Goal: Task Accomplishment & Management: Manage account settings

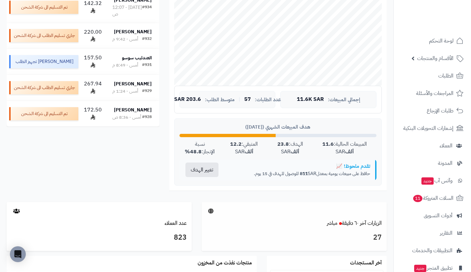
scroll to position [178, 0]
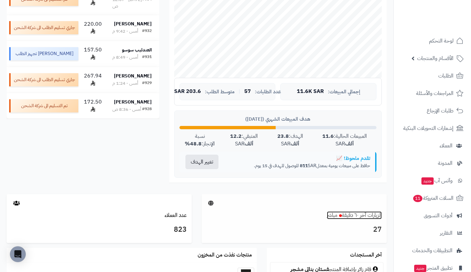
click at [377, 216] on link "الزيارات آخر ٦٠ دقيقة مباشر" at bounding box center [354, 216] width 55 height 8
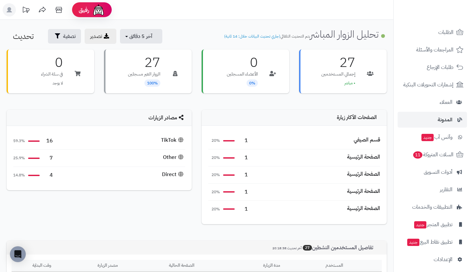
scroll to position [46, 0]
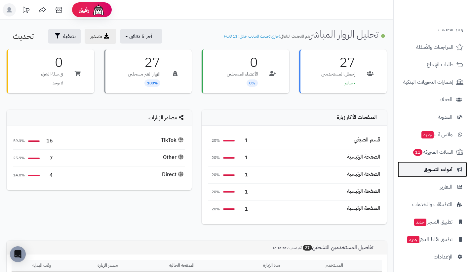
click at [429, 168] on span "أدوات التسويق" at bounding box center [437, 169] width 29 height 9
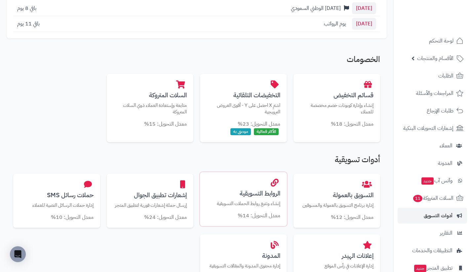
scroll to position [96, 0]
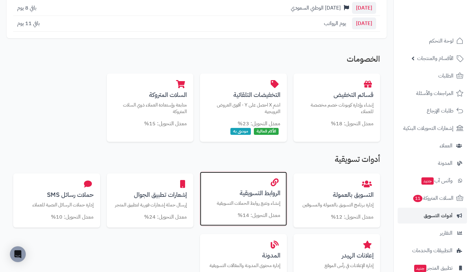
click at [268, 190] on h3 "الروابط التسويقية" at bounding box center [243, 193] width 74 height 7
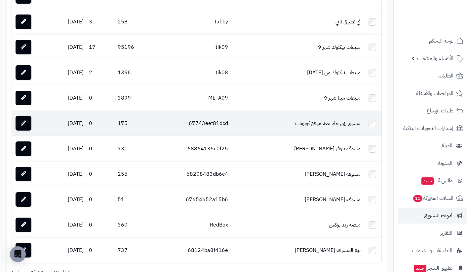
scroll to position [996, 0]
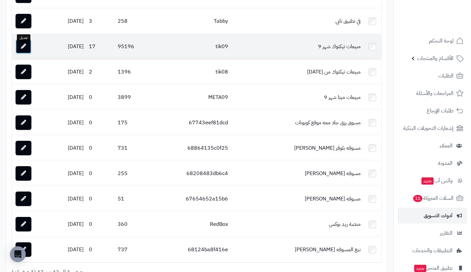
click at [28, 52] on link at bounding box center [24, 46] width 16 height 15
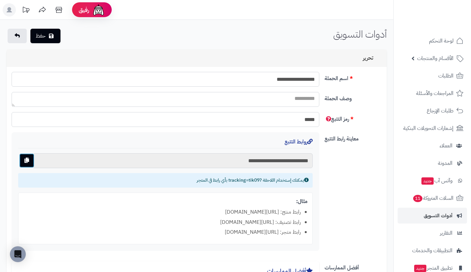
click at [30, 159] on button "button" at bounding box center [26, 161] width 15 height 15
click at [11, 33] on link at bounding box center [17, 36] width 19 height 15
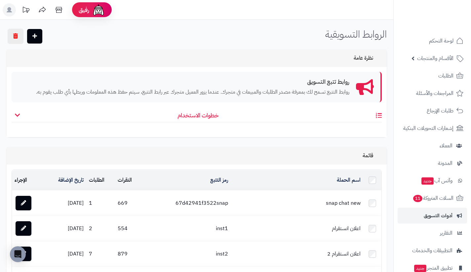
scroll to position [979, 0]
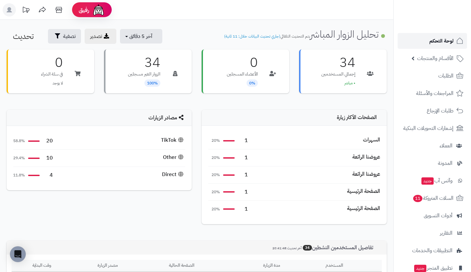
click at [432, 38] on span "لوحة التحكم" at bounding box center [441, 40] width 24 height 9
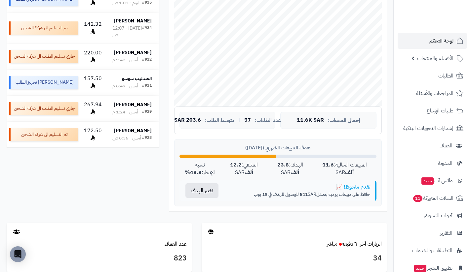
scroll to position [239, 0]
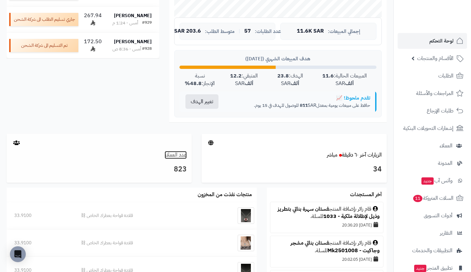
click at [183, 154] on link "عدد العملاء" at bounding box center [175, 155] width 22 height 8
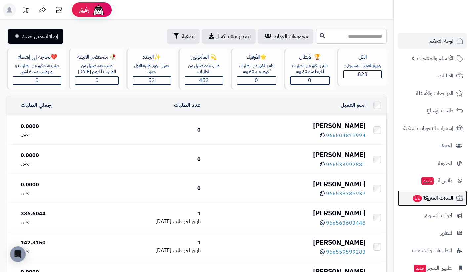
click at [434, 199] on span "السلات المتروكة 11" at bounding box center [432, 198] width 41 height 9
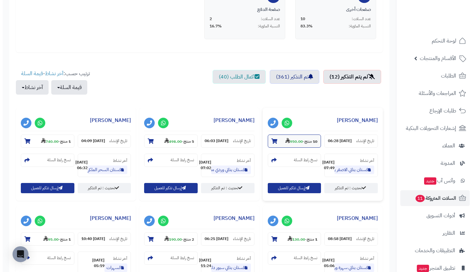
scroll to position [229, 0]
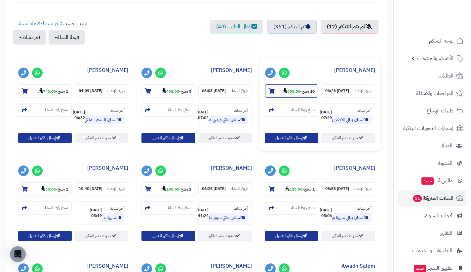
click at [290, 92] on strong "950.00" at bounding box center [291, 92] width 18 height 6
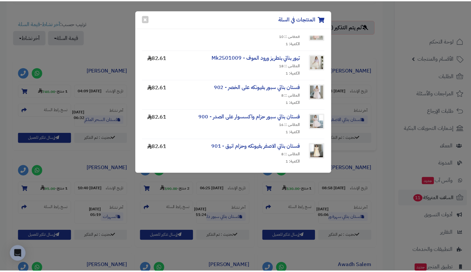
scroll to position [0, 0]
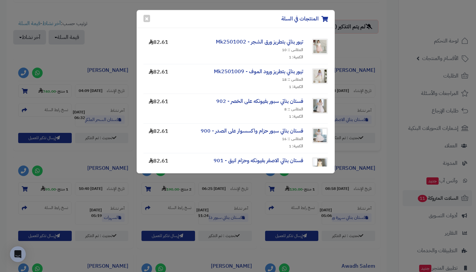
click at [395, 65] on div "المنتجات في السلة × تيور بناتي بتطريز ورق الشجر - Mk2501002 المقاس :: 10 الكمية…" at bounding box center [238, 136] width 476 height 272
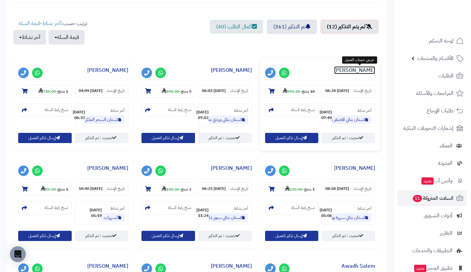
click at [361, 69] on link "[PERSON_NAME]" at bounding box center [354, 70] width 41 height 8
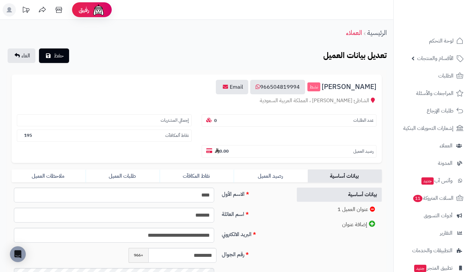
scroll to position [39, 0]
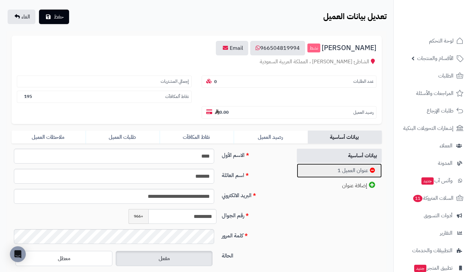
click at [332, 173] on link "عنوان العميل 1" at bounding box center [339, 171] width 85 height 14
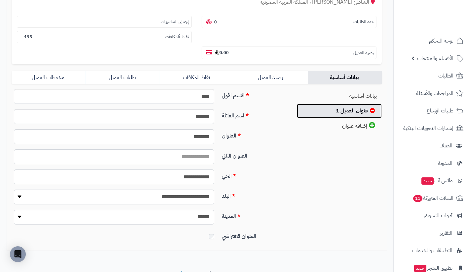
scroll to position [99, 0]
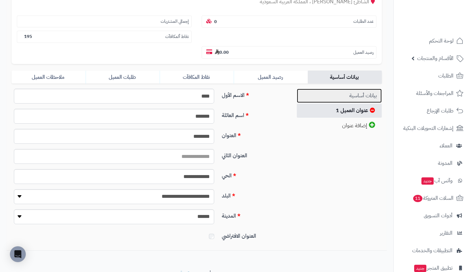
click at [341, 90] on link "بيانات أساسية" at bounding box center [339, 96] width 85 height 14
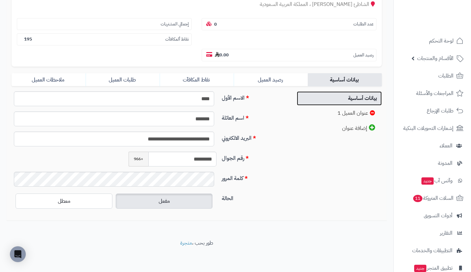
scroll to position [0, 0]
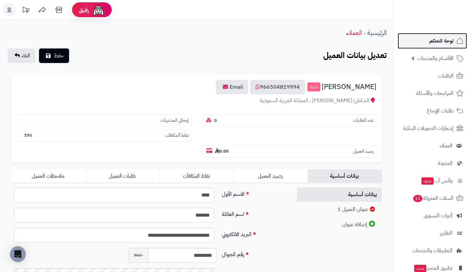
click at [424, 36] on link "لوحة التحكم" at bounding box center [431, 41] width 69 height 16
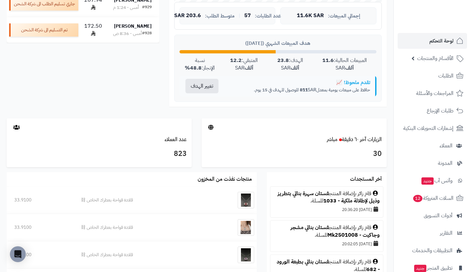
scroll to position [313, 0]
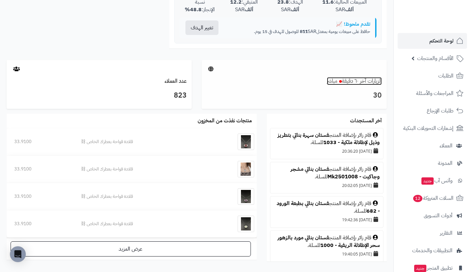
click at [348, 79] on link "الزيارات آخر ٦٠ دقيقة مباشر" at bounding box center [354, 81] width 55 height 8
